Goal: Task Accomplishment & Management: Manage account settings

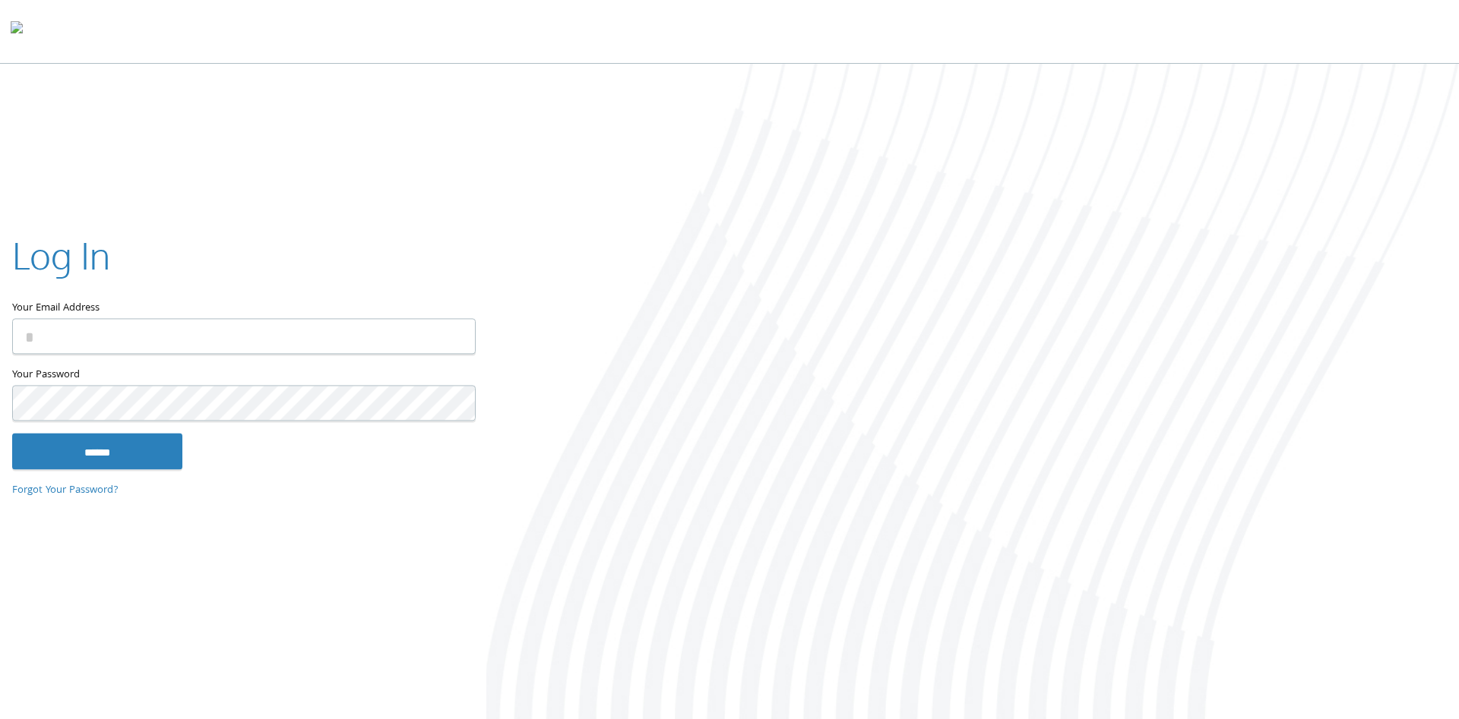
type input "**********"
click at [134, 450] on input "******" at bounding box center [97, 451] width 170 height 36
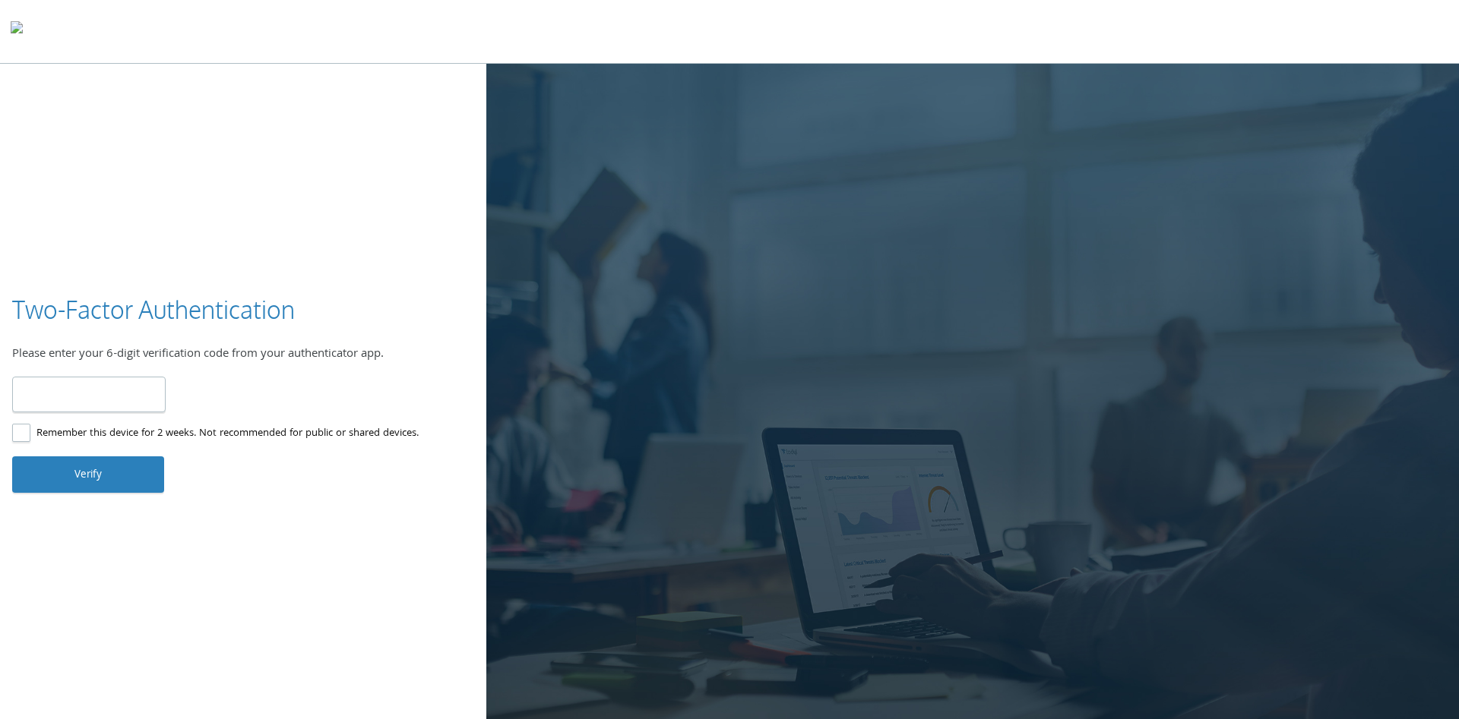
type input "******"
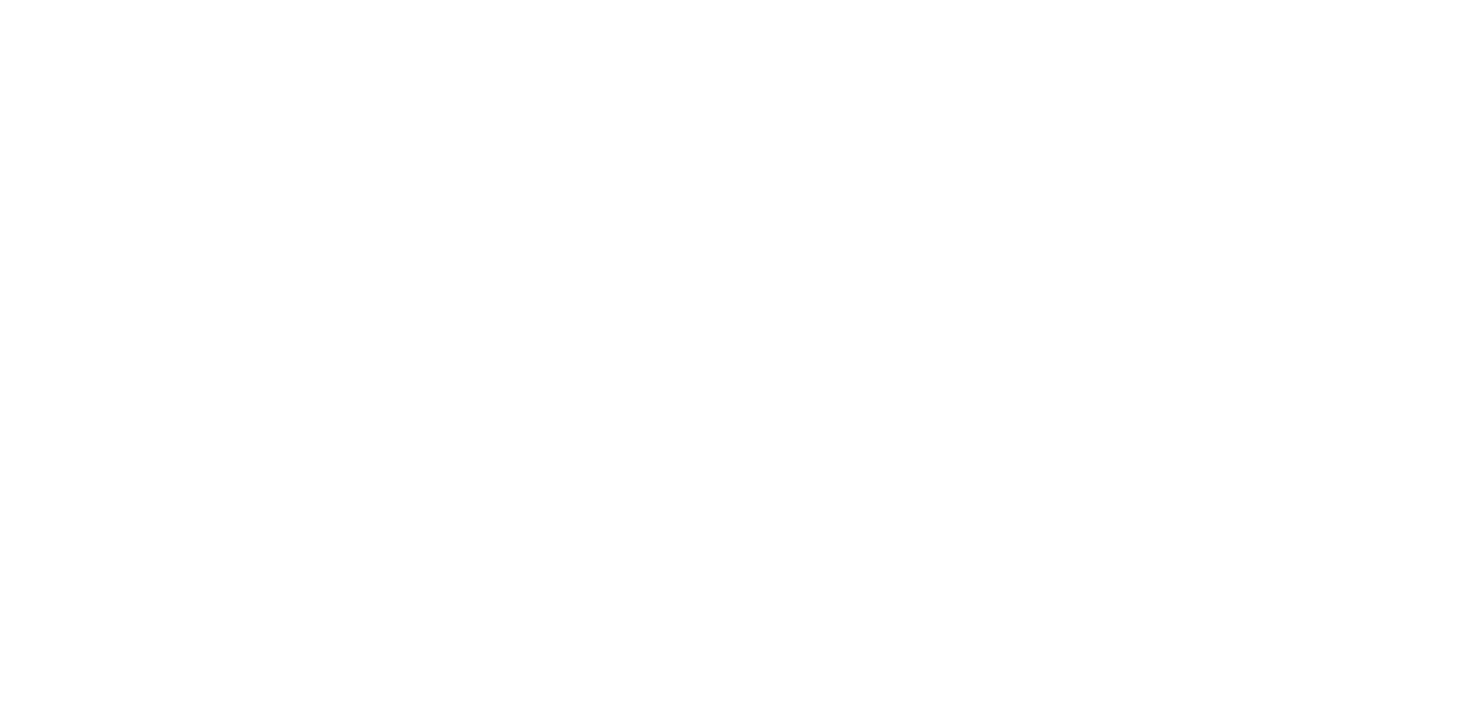
type input "**********"
